Goal: Task Accomplishment & Management: Complete application form

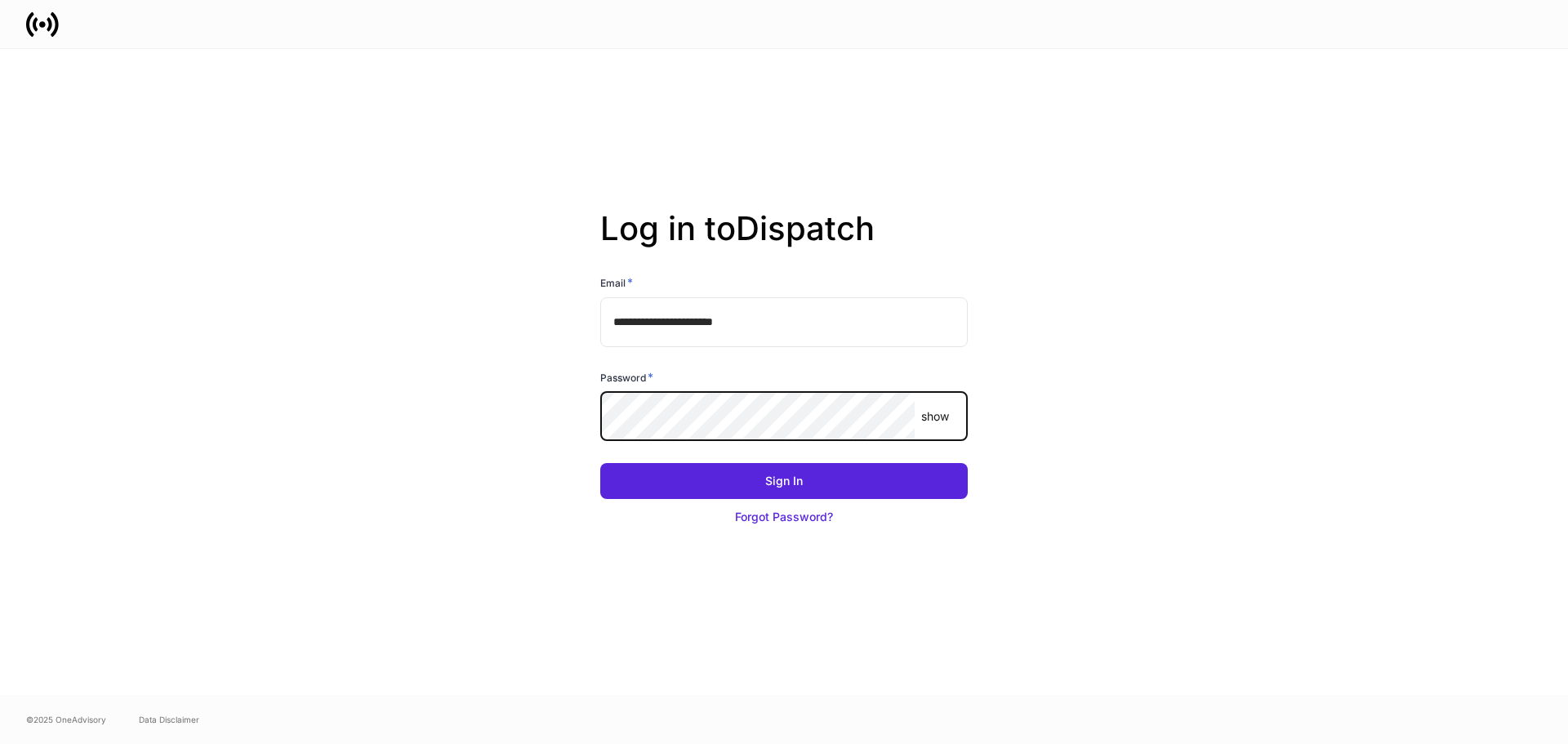
click at [600, 463] on button "Sign In" at bounding box center [784, 481] width 368 height 36
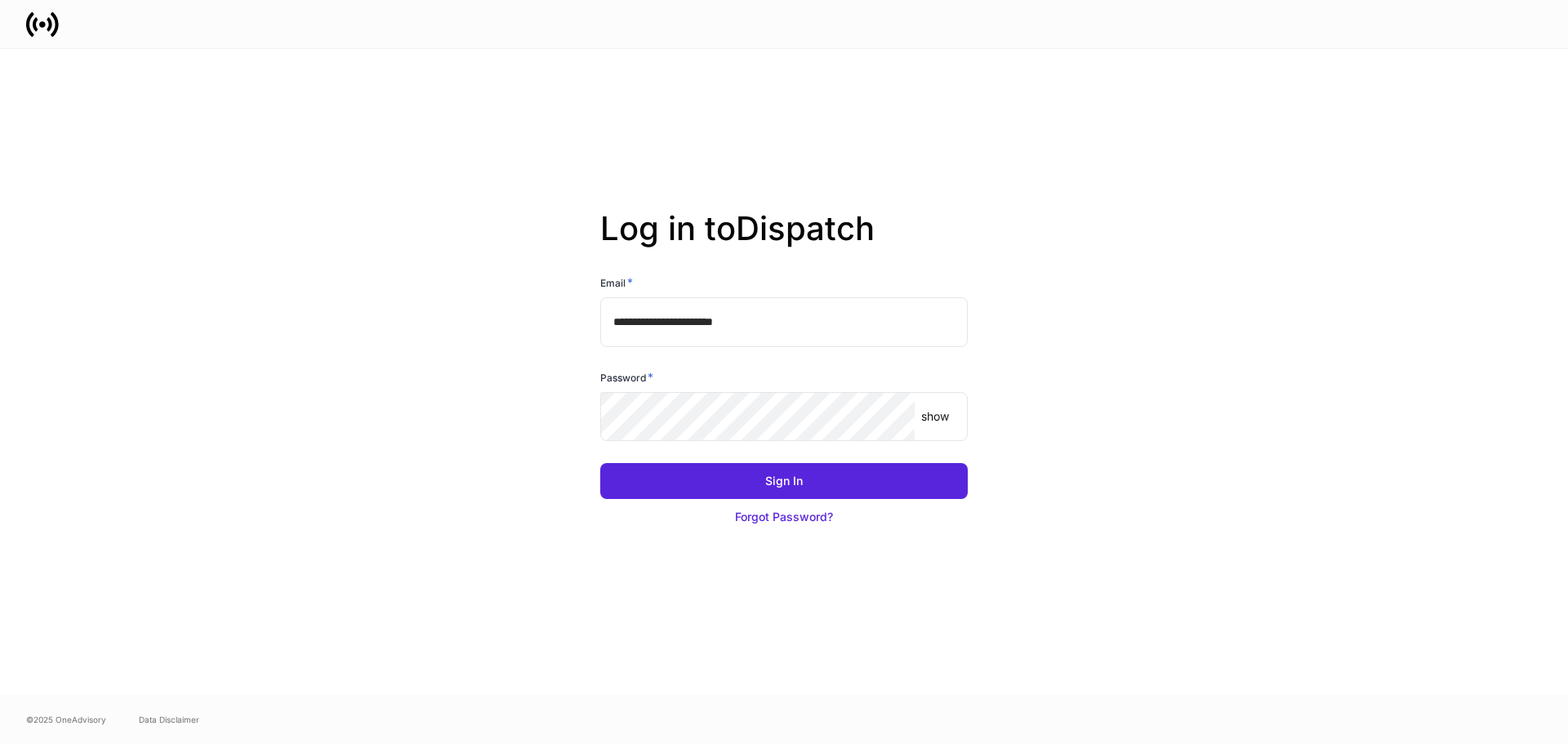
click at [921, 413] on p "show" at bounding box center [934, 417] width 27 height 16
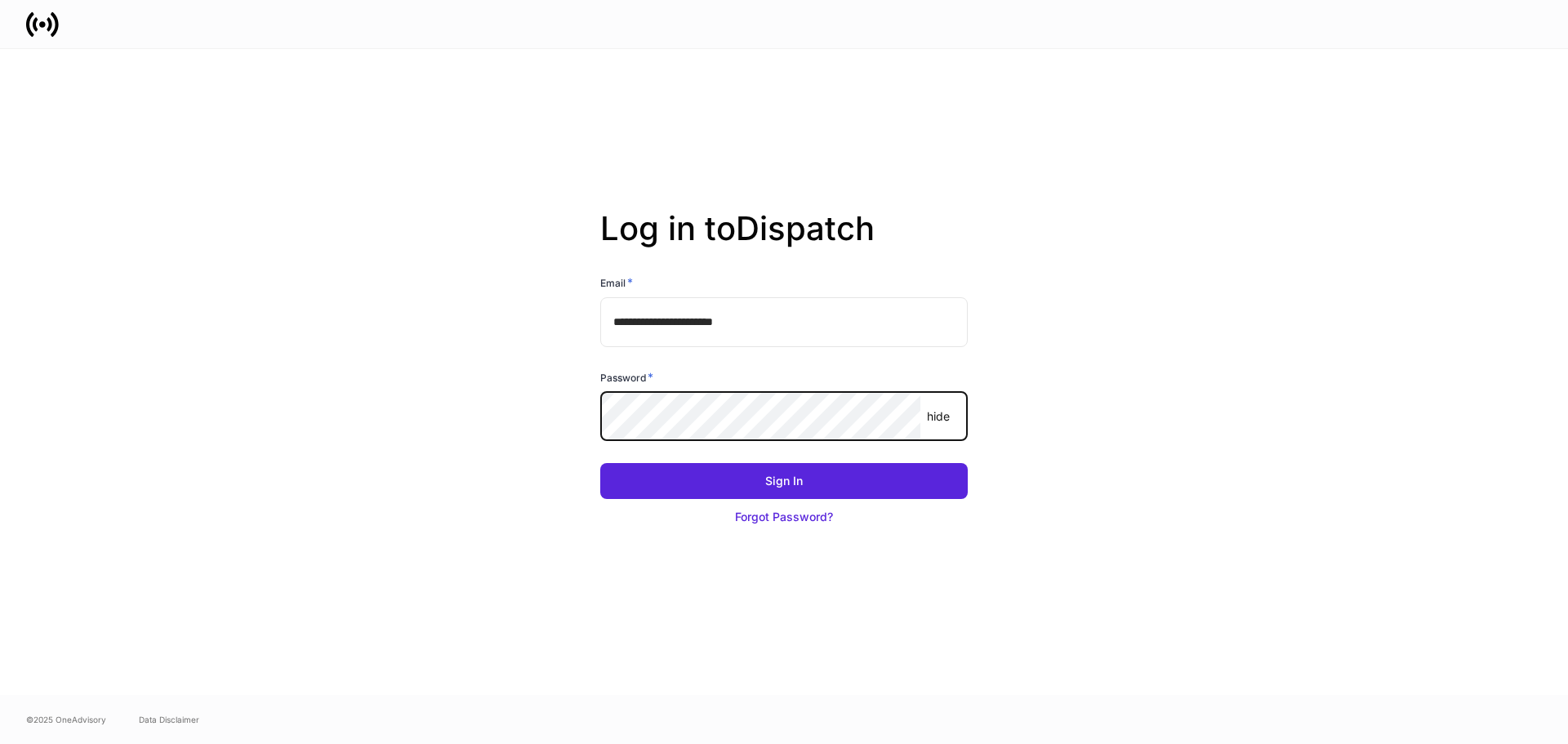
click at [600, 463] on button "Sign In" at bounding box center [784, 481] width 368 height 36
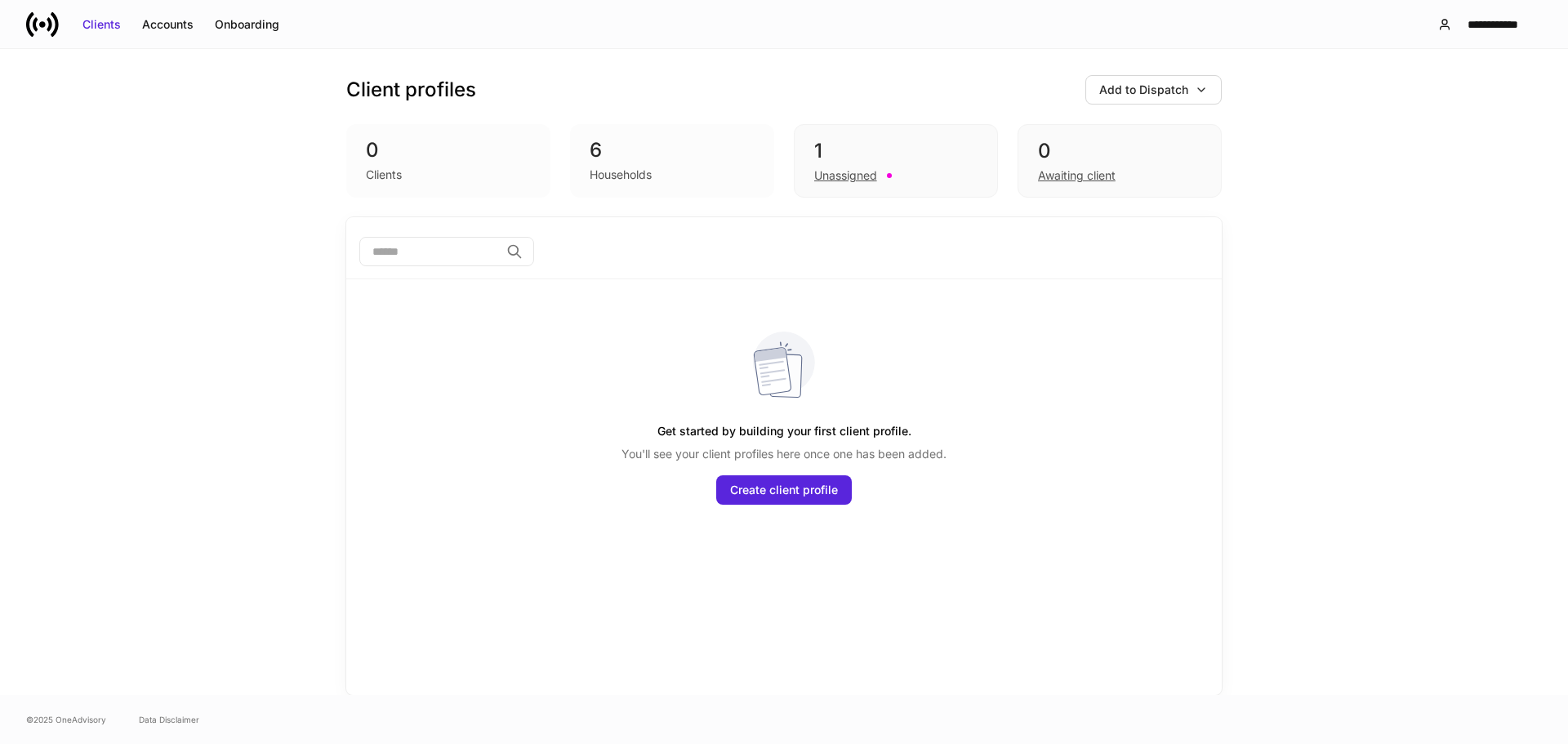
click at [635, 156] on div "6" at bounding box center [672, 150] width 165 height 26
click at [853, 172] on div "Unassigned" at bounding box center [846, 176] width 63 height 16
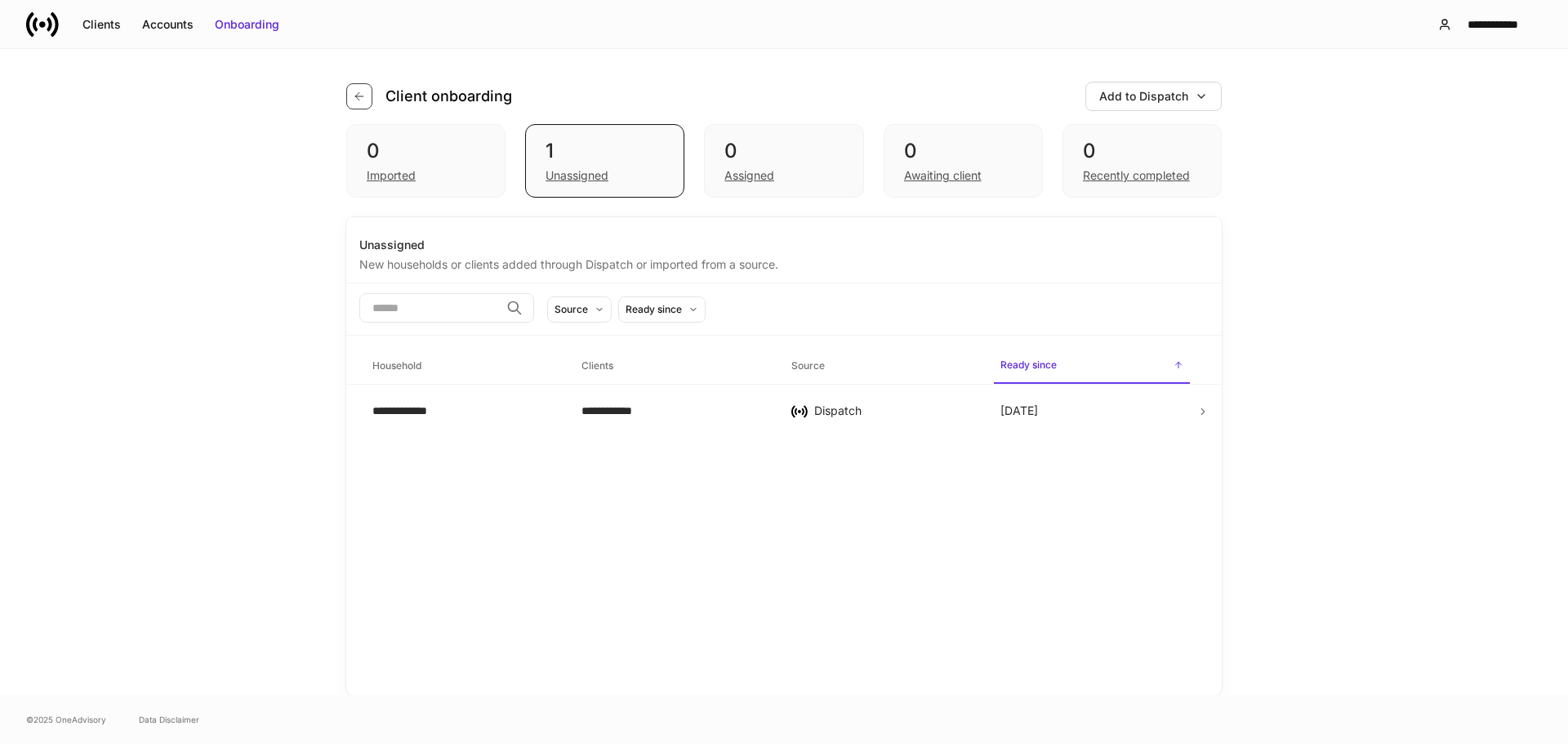
click at [347, 101] on button "button" at bounding box center [359, 96] width 26 height 26
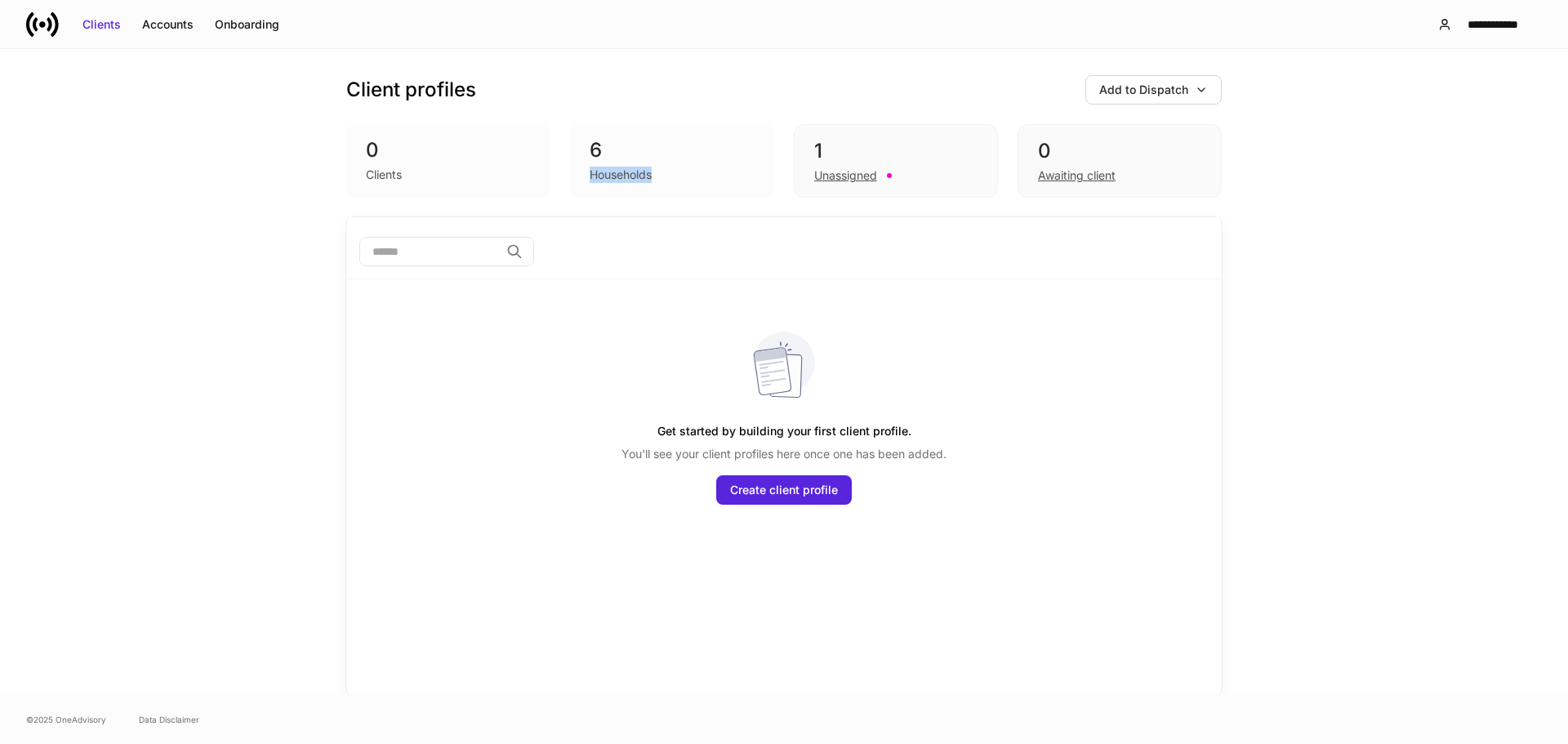
click at [662, 163] on div "6 Households" at bounding box center [672, 161] width 204 height 74
click at [818, 177] on div "Unassigned" at bounding box center [846, 176] width 63 height 16
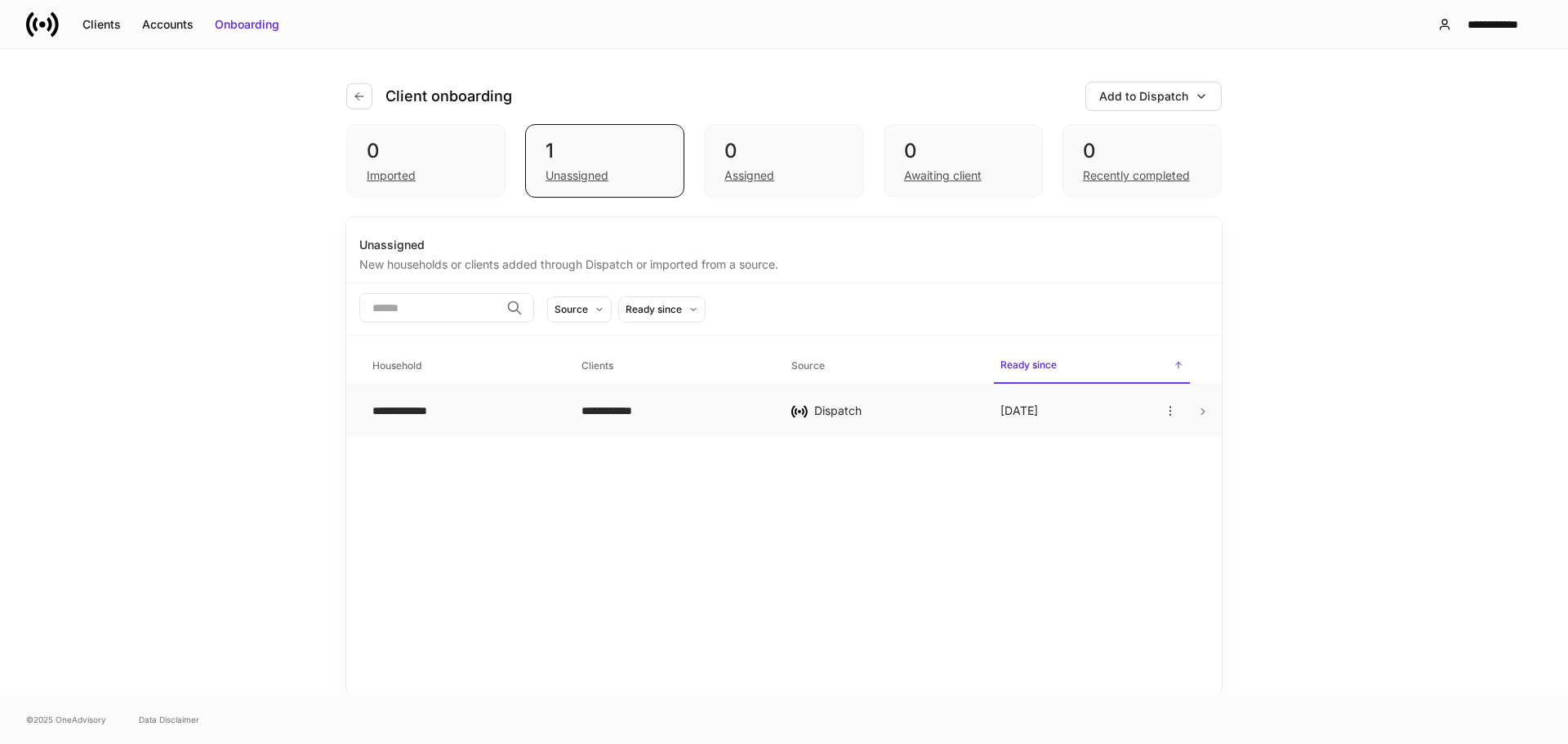
click at [474, 409] on div "**********" at bounding box center [464, 411] width 183 height 16
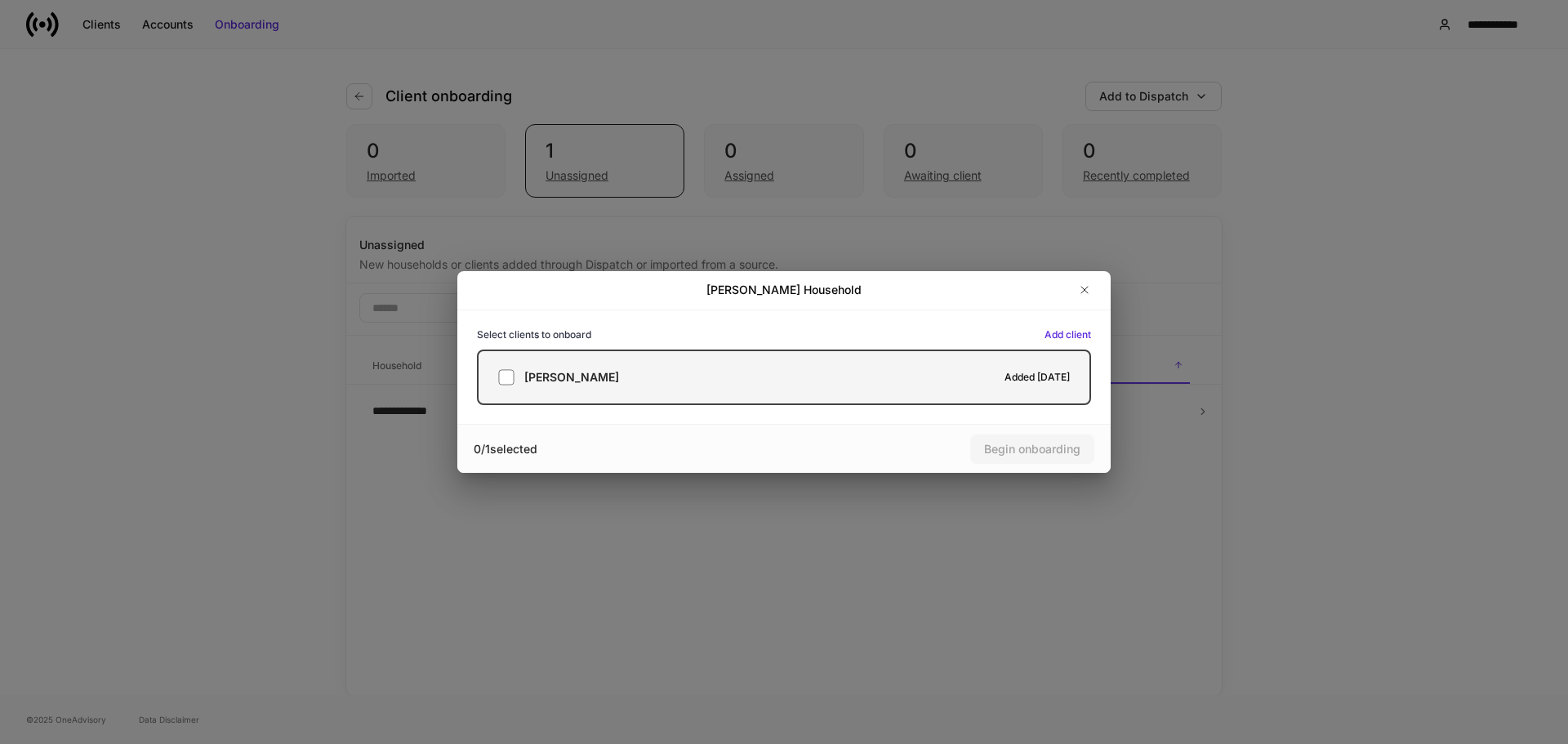
click at [521, 375] on div "Grace Karaki Added yesterday" at bounding box center [784, 377] width 572 height 16
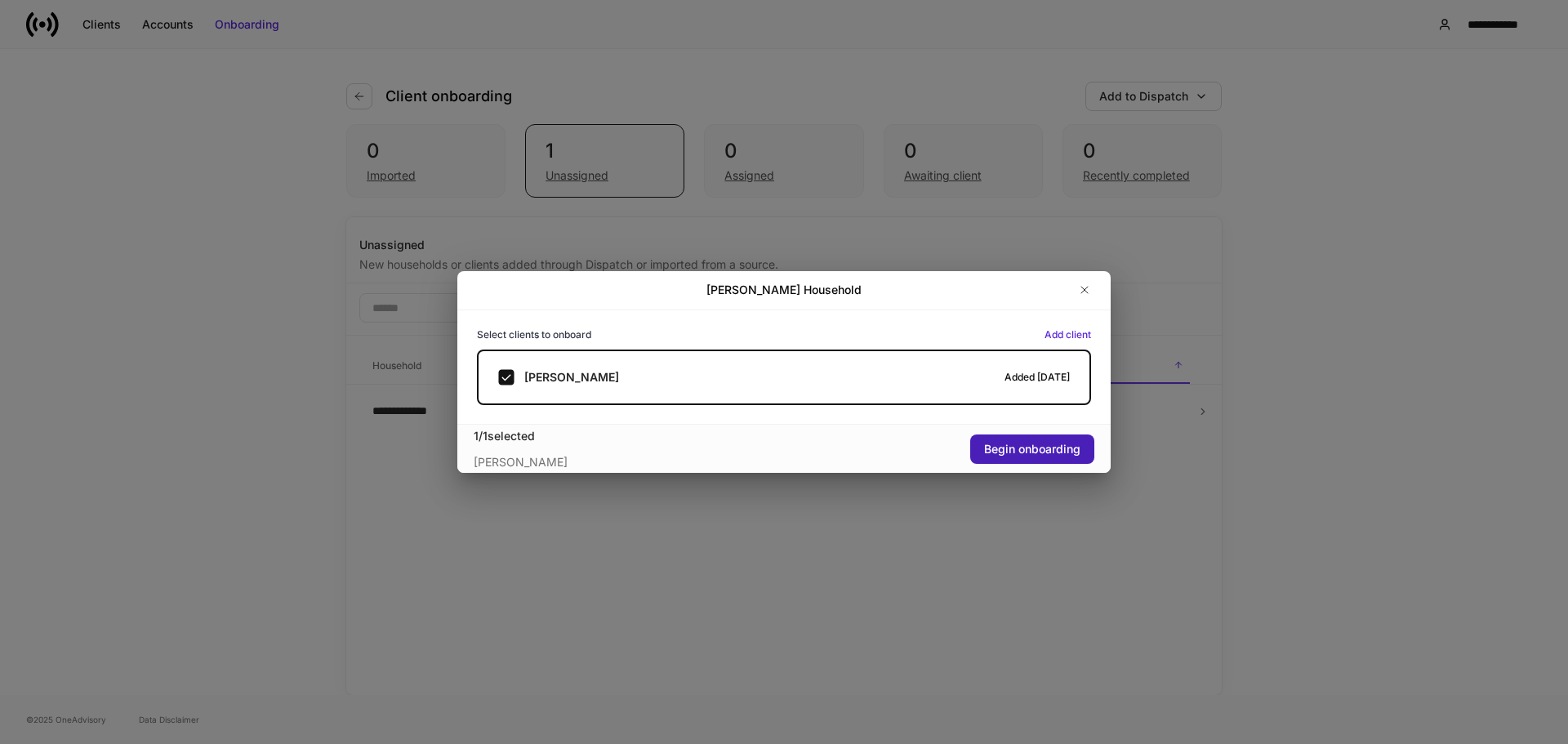
click at [1045, 462] on button "Begin onboarding" at bounding box center [1033, 449] width 124 height 29
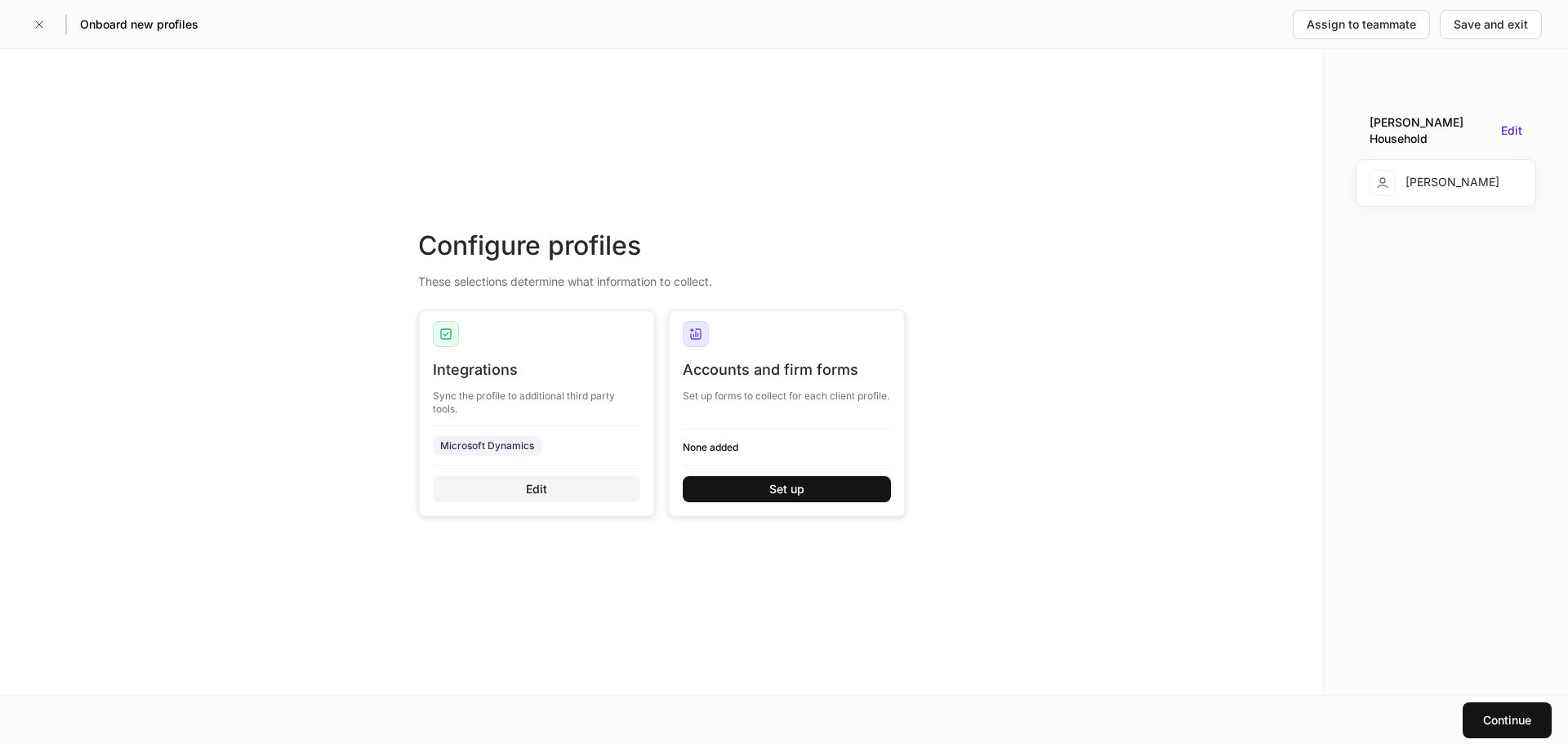
click at [537, 486] on div "Edit" at bounding box center [536, 489] width 21 height 16
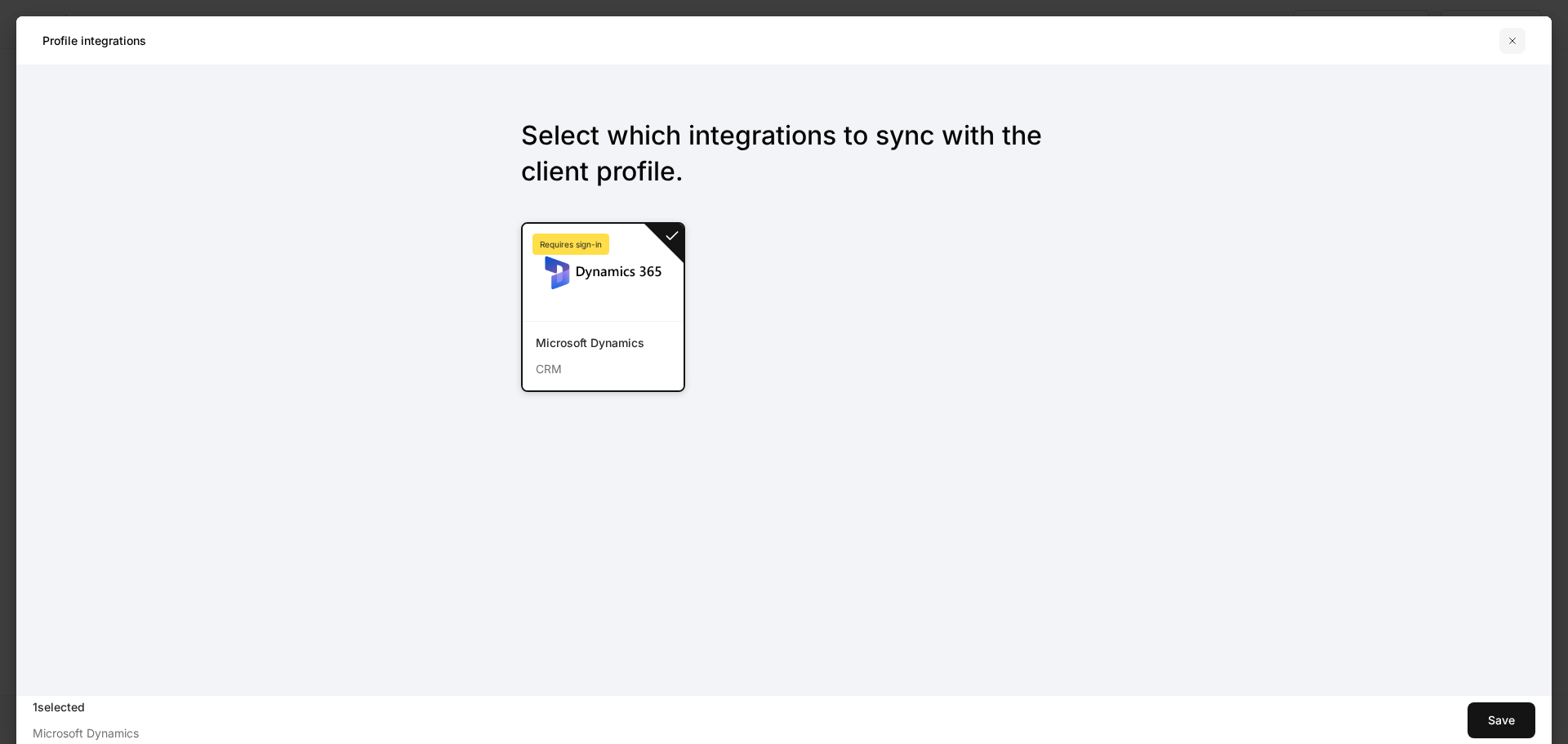
click at [1514, 36] on icon "button" at bounding box center [1512, 41] width 13 height 13
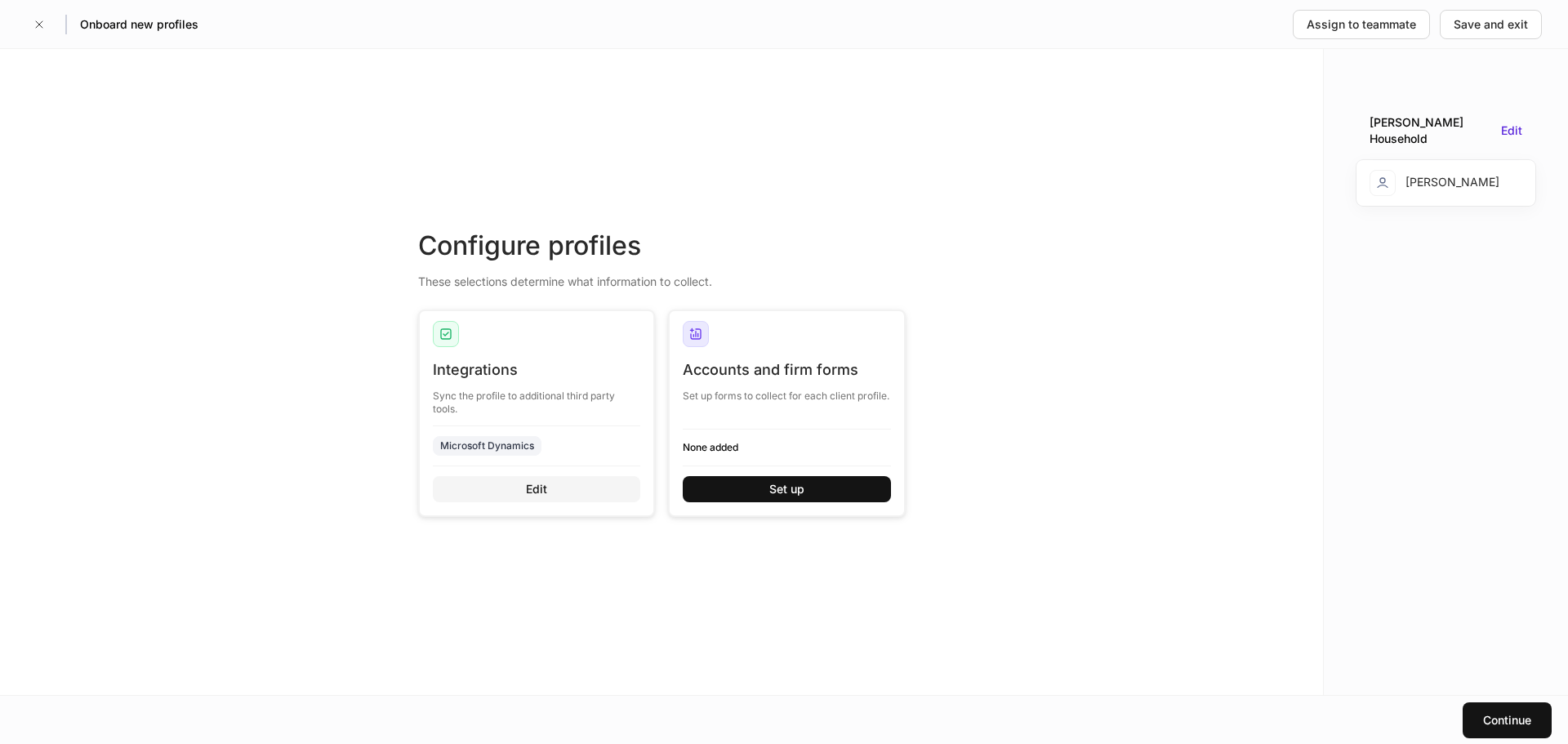
click at [532, 487] on div "Edit" at bounding box center [536, 489] width 21 height 16
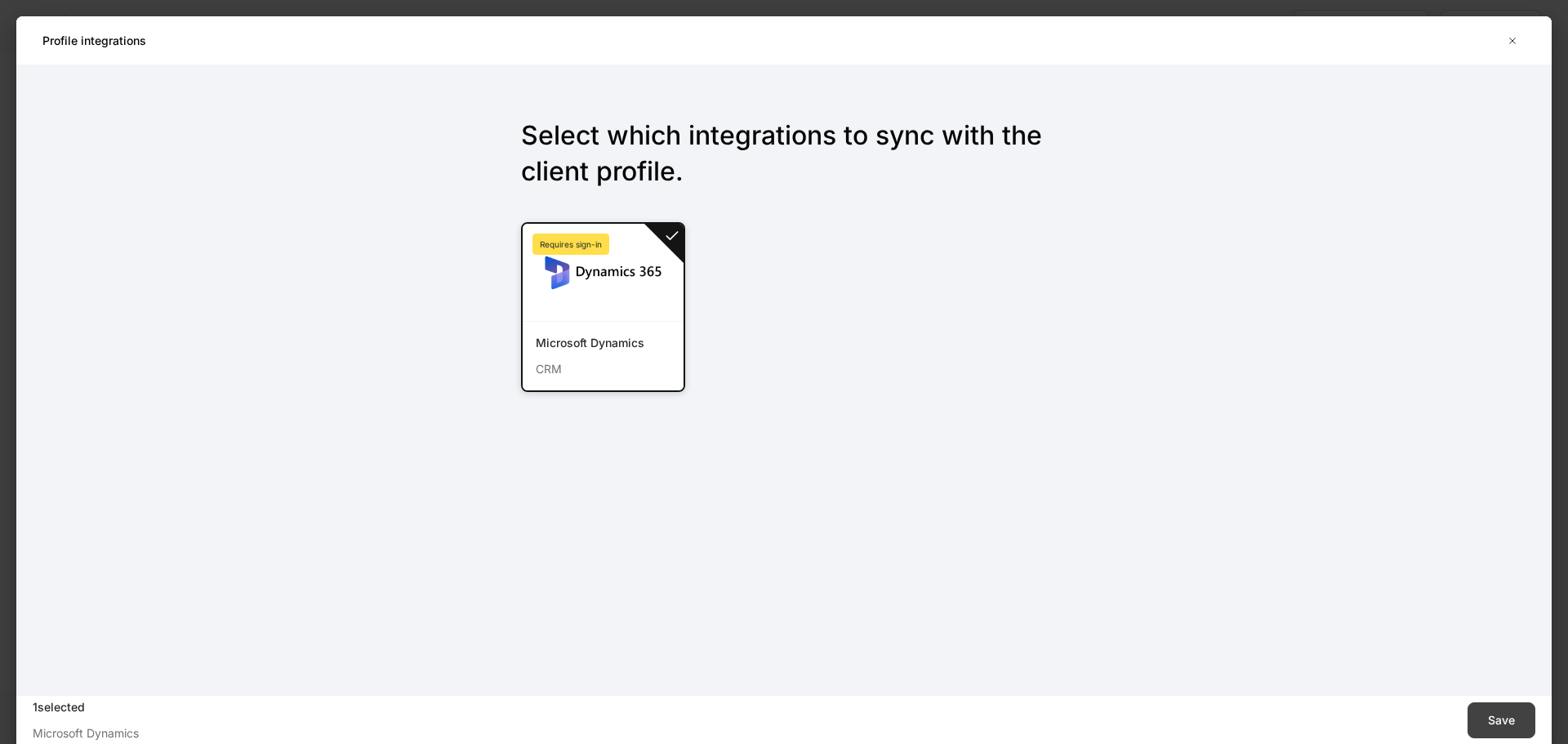
click at [1519, 725] on button "Save" at bounding box center [1502, 720] width 67 height 36
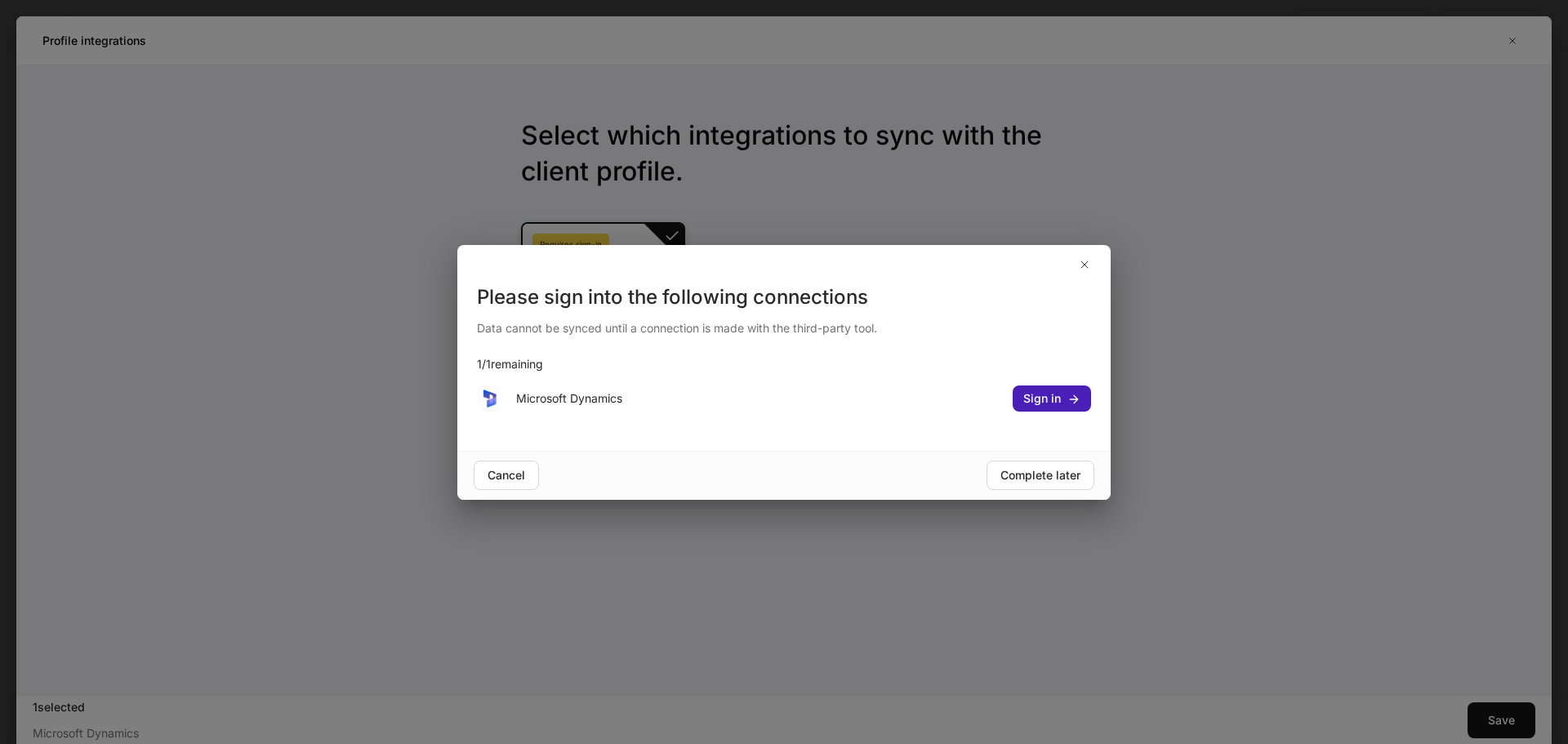
click at [1027, 401] on div "Sign in" at bounding box center [1052, 398] width 57 height 16
click at [1049, 473] on div "Complete later" at bounding box center [1041, 475] width 80 height 16
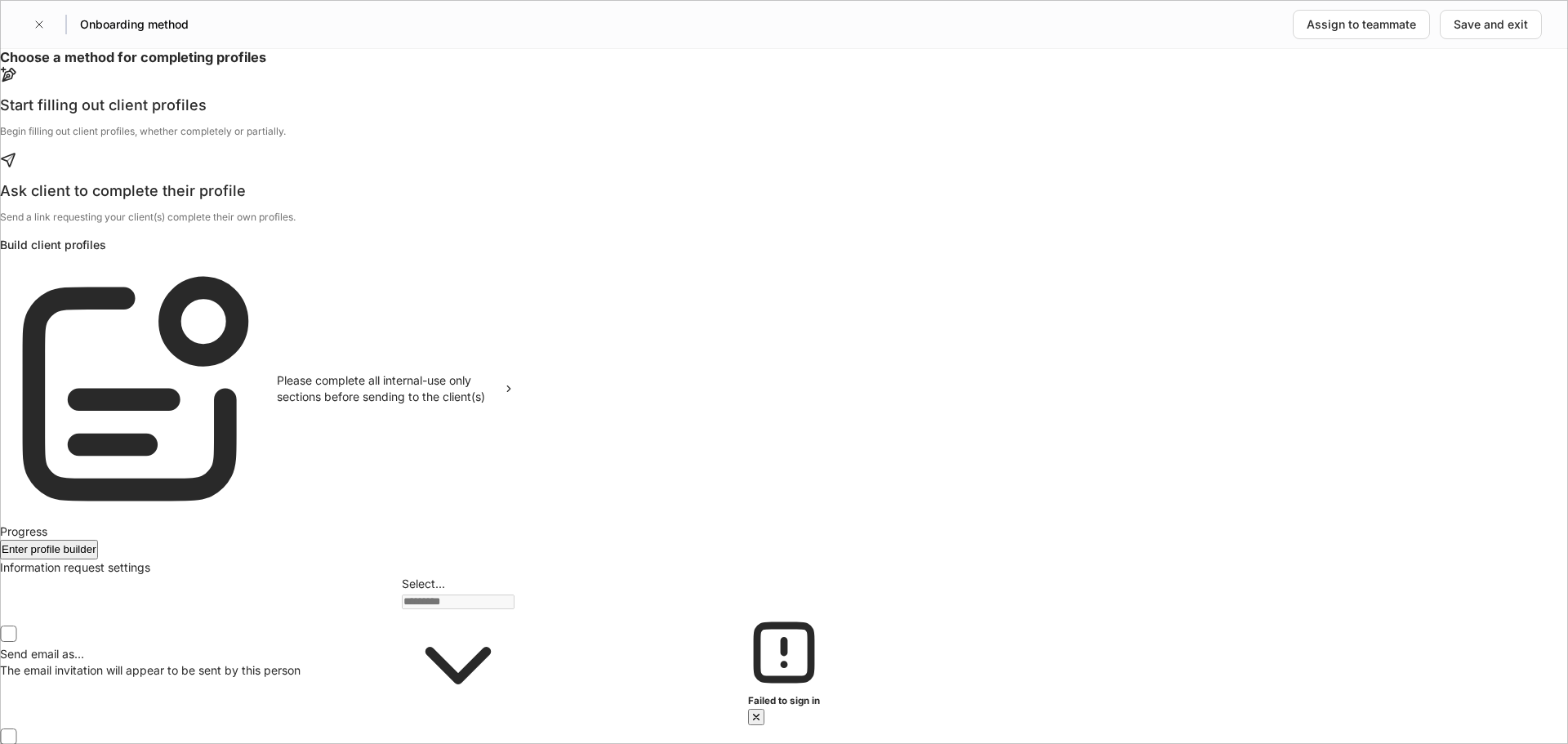
click at [514, 115] on div "Start filling out client profiles" at bounding box center [257, 106] width 514 height 20
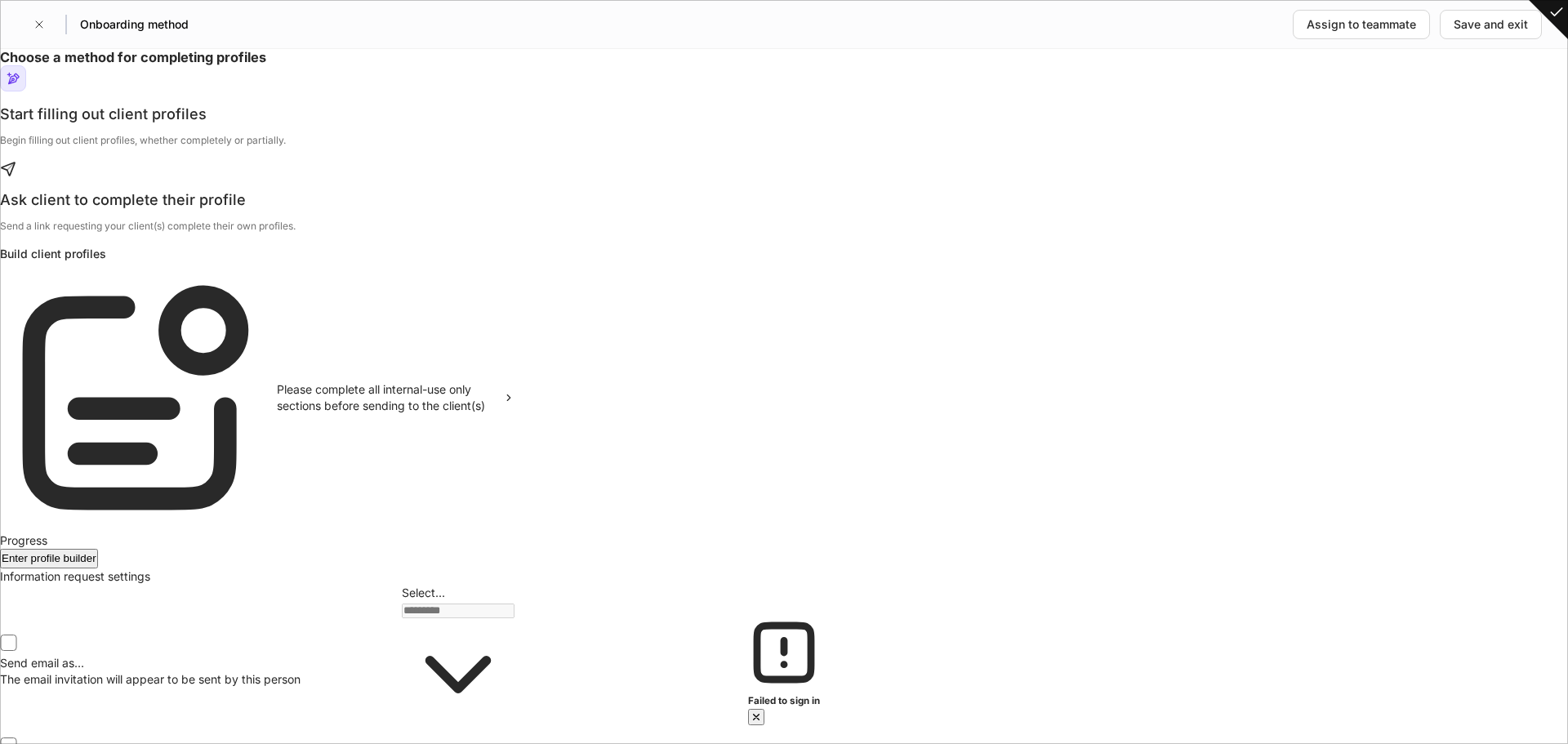
click at [98, 568] on button "Enter profile builder" at bounding box center [49, 559] width 98 height 20
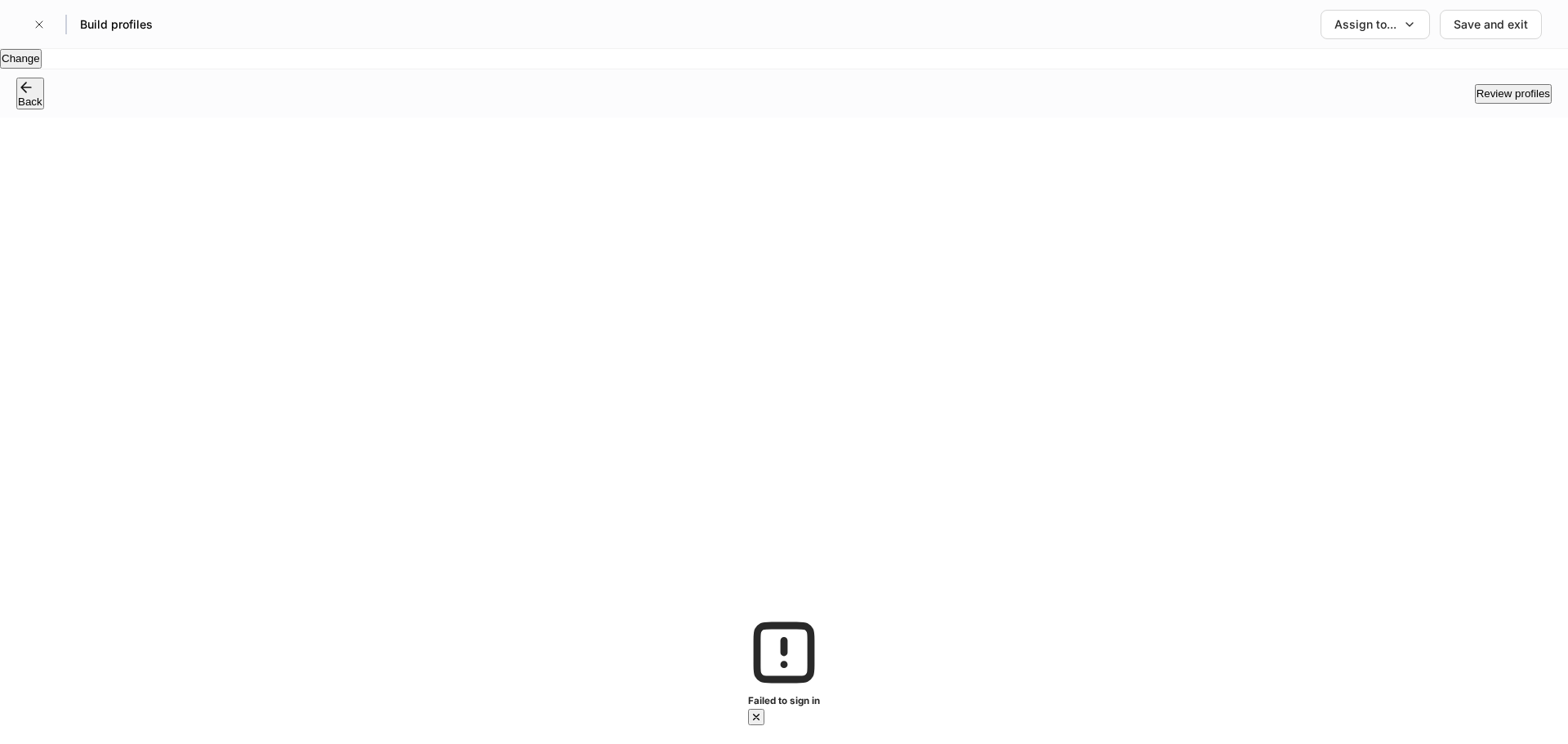
click at [1503, 102] on div "Review profiles" at bounding box center [1513, 94] width 74 height 16
